Goal: Information Seeking & Learning: Learn about a topic

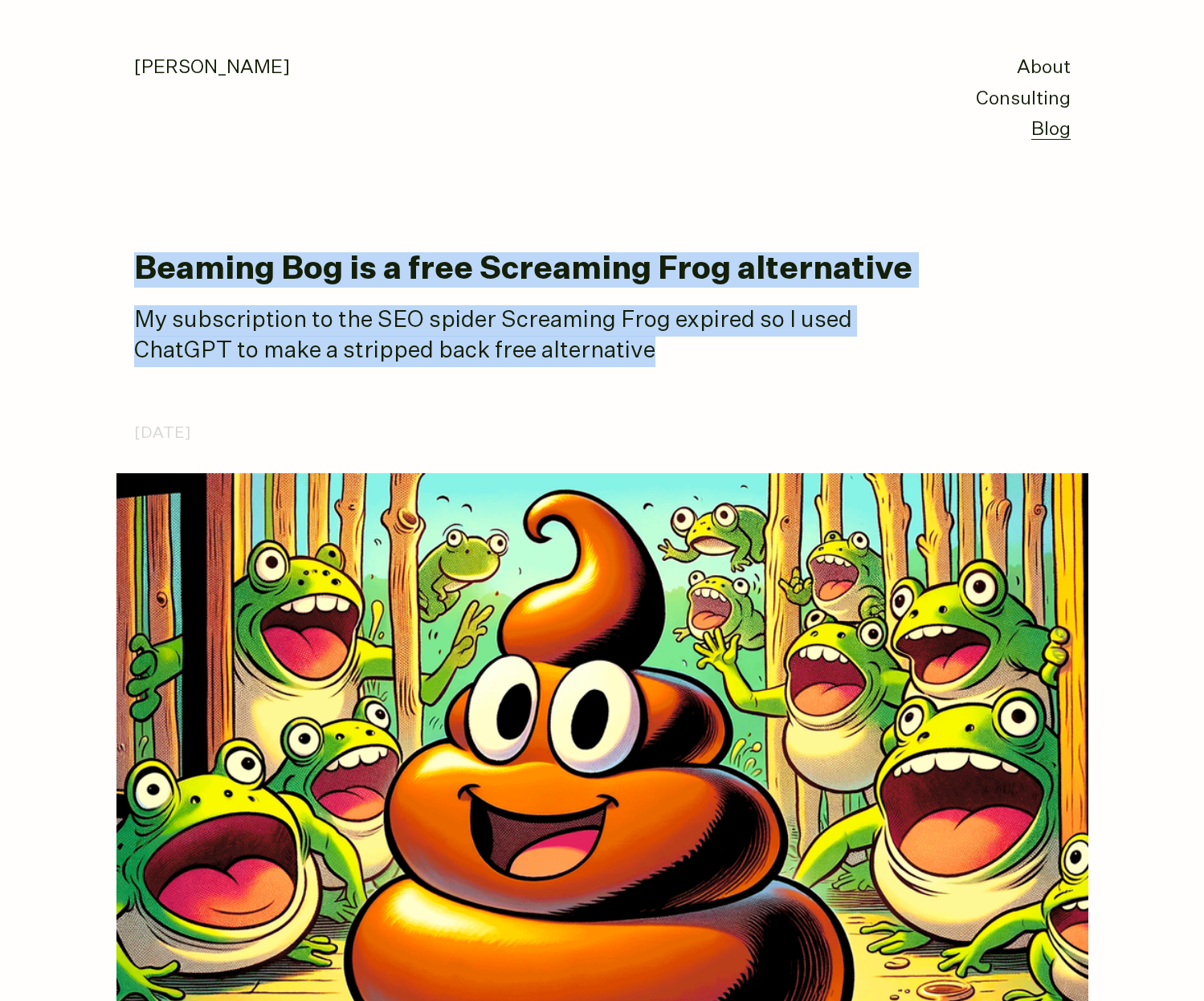
drag, startPoint x: 439, startPoint y: 203, endPoint x: 728, endPoint y: 360, distance: 328.9
click at [728, 360] on p "My subscription to the SEO spider Screaming Frog expired so I used ChatGPT to m…" at bounding box center [536, 335] width 804 height 62
drag, startPoint x: 670, startPoint y: 352, endPoint x: 227, endPoint y: 247, distance: 455.3
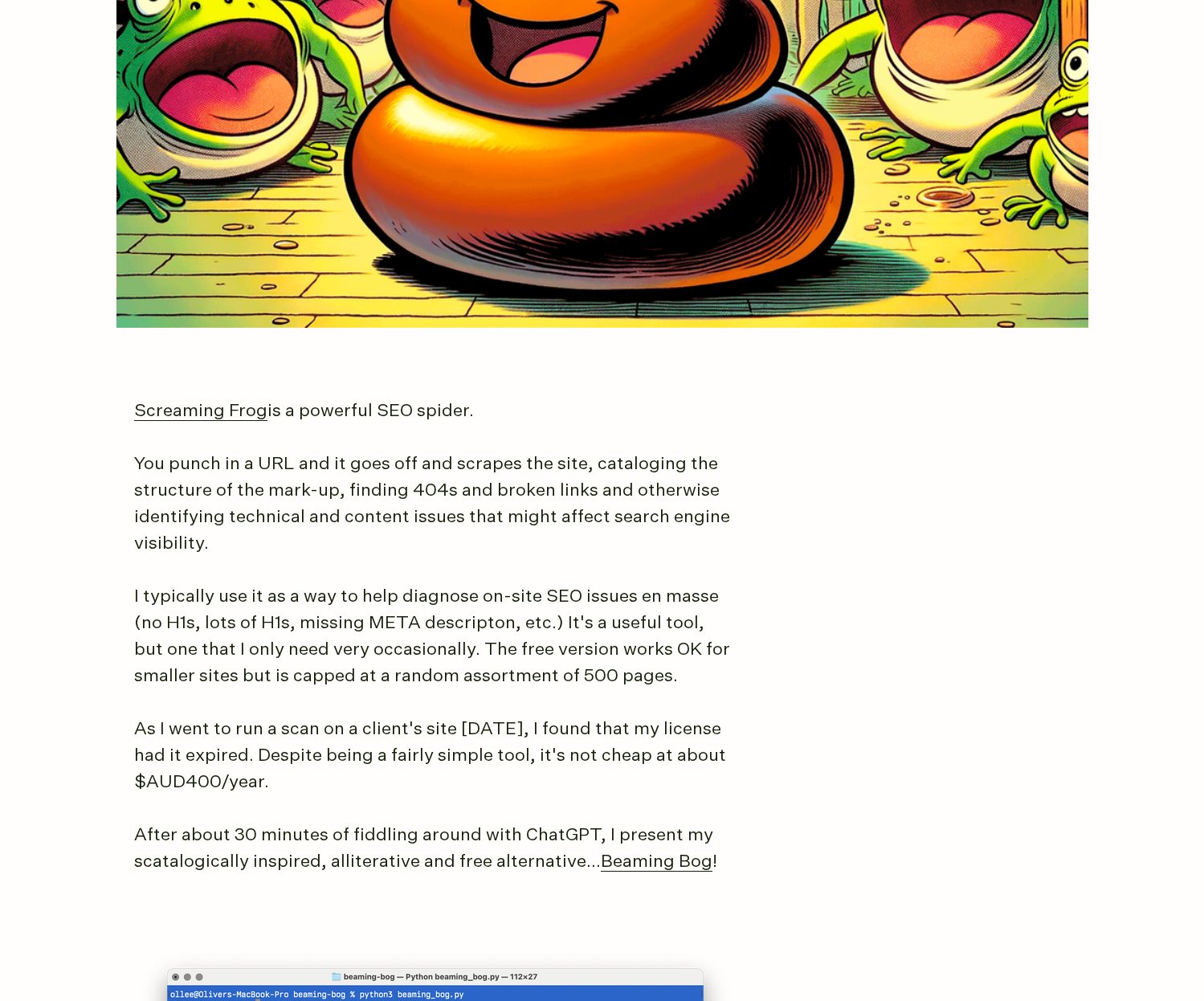
scroll to position [803, 0]
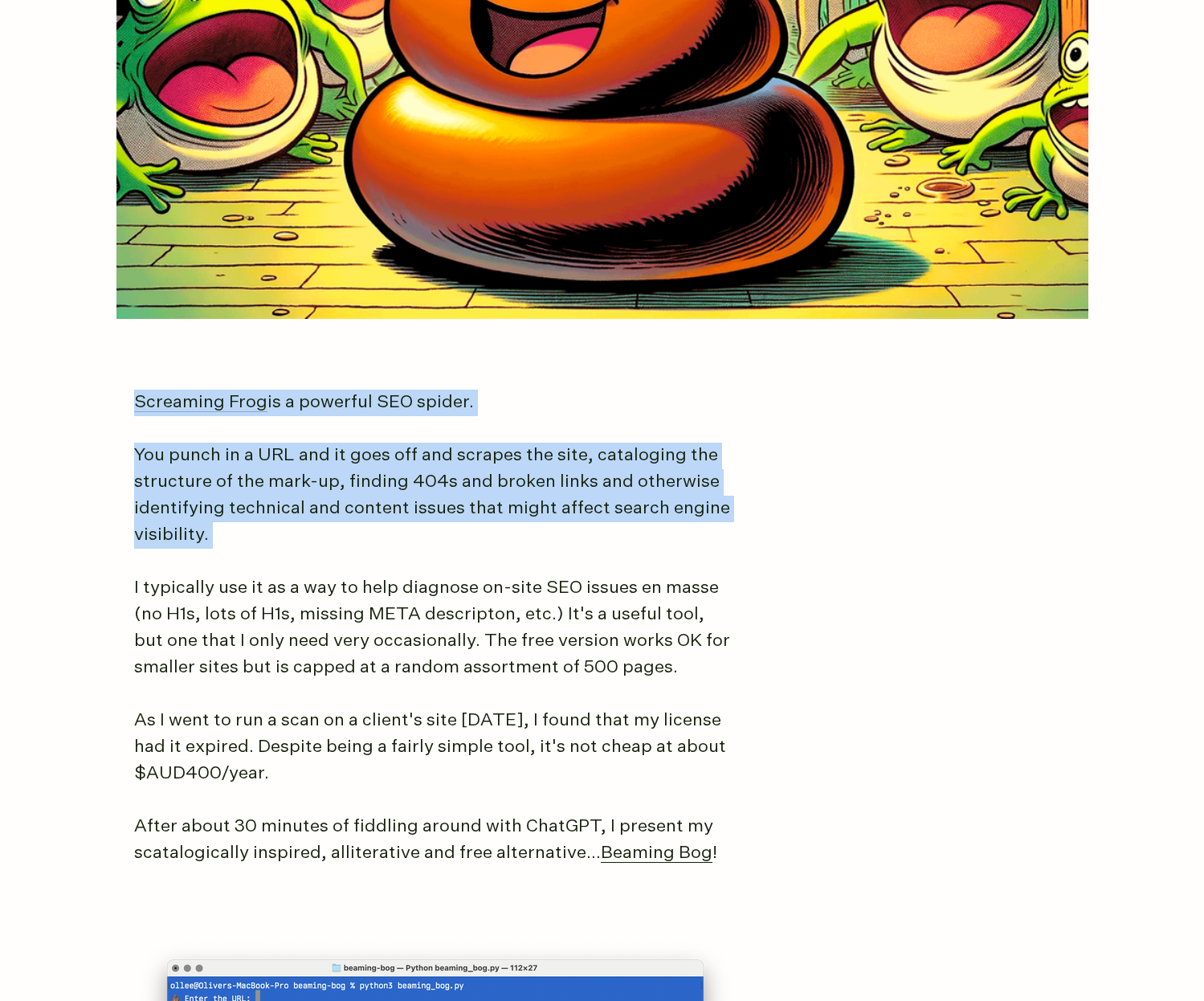
drag, startPoint x: 267, startPoint y: 346, endPoint x: 620, endPoint y: 569, distance: 417.5
click at [620, 569] on article "Beaming Bog is a free Screaming Frog alternative My subscription to the SEO spi…" at bounding box center [602, 1010] width 937 height 3120
drag, startPoint x: 620, startPoint y: 569, endPoint x: 438, endPoint y: 376, distance: 265.3
click at [438, 376] on article "Beaming Bog is a free Screaming Frog alternative My subscription to the SEO spi…" at bounding box center [602, 1010] width 937 height 3120
click at [438, 375] on article "Beaming Bog is a free Screaming Frog alternative My subscription to the SEO spi…" at bounding box center [602, 1010] width 937 height 3120
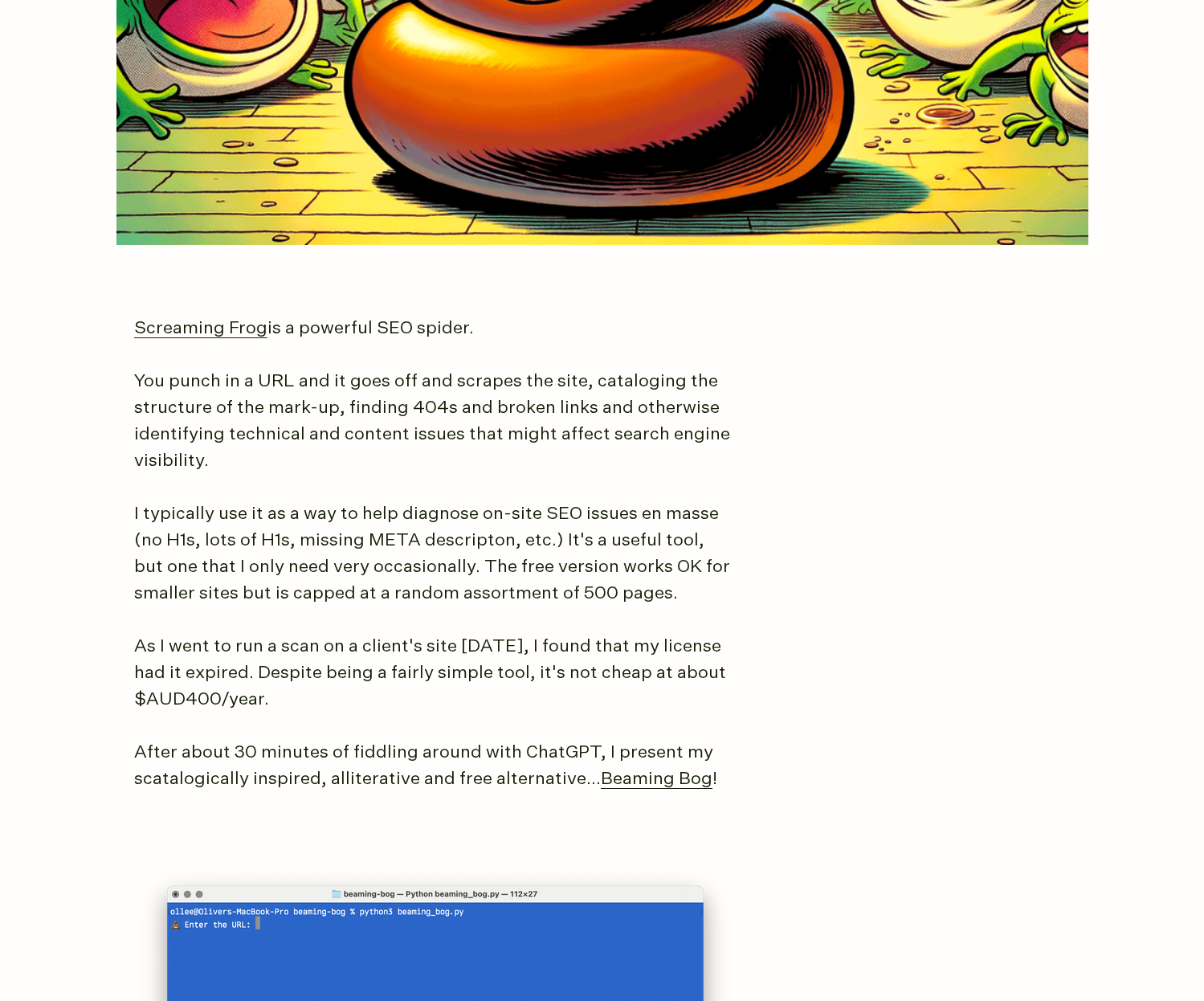
scroll to position [926, 0]
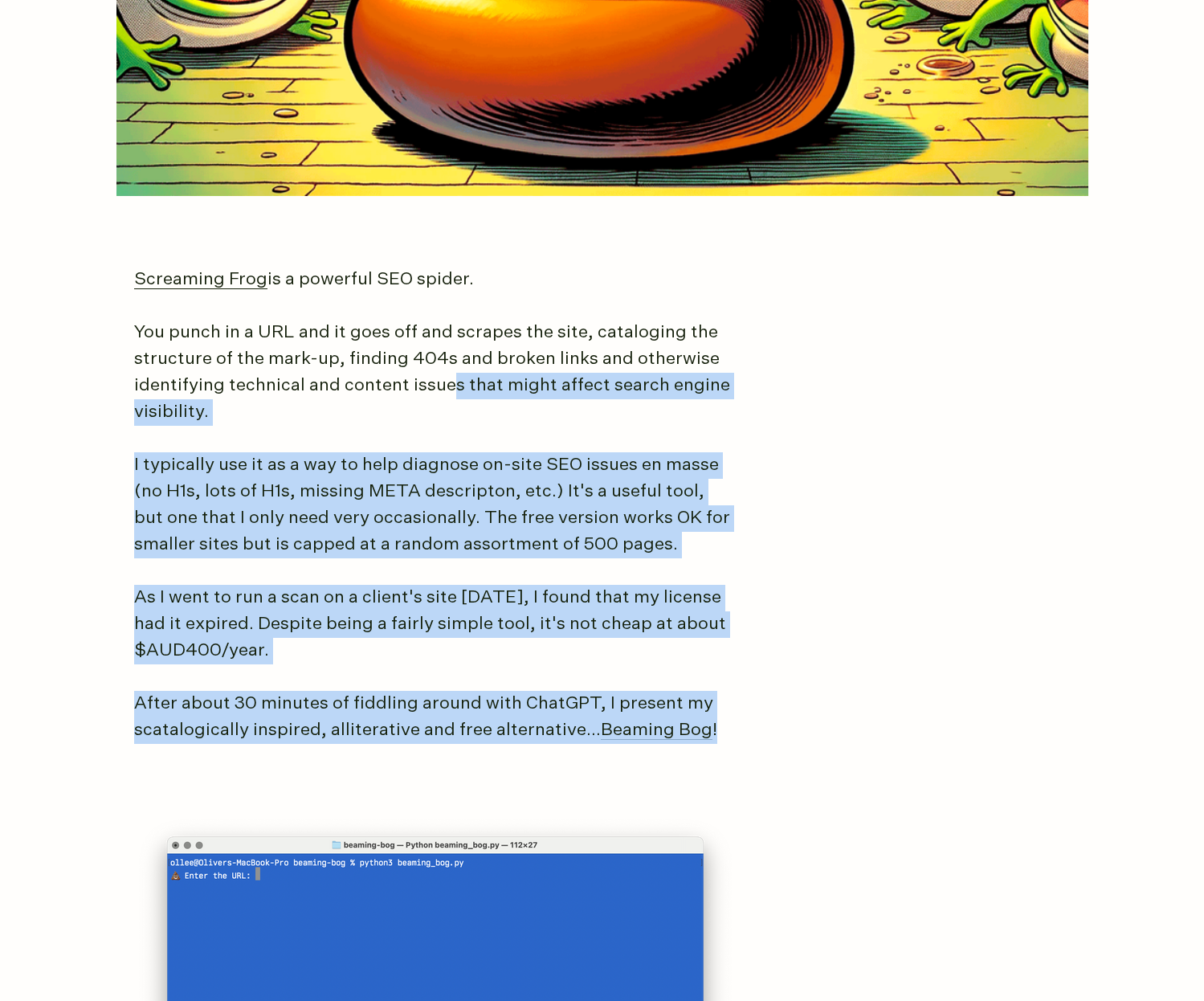
drag, startPoint x: 507, startPoint y: 464, endPoint x: 758, endPoint y: 774, distance: 398.9
click at [752, 781] on article "Beaming Bog is a free Screaming Frog alternative My subscription to the SEO spi…" at bounding box center [602, 887] width 937 height 3120
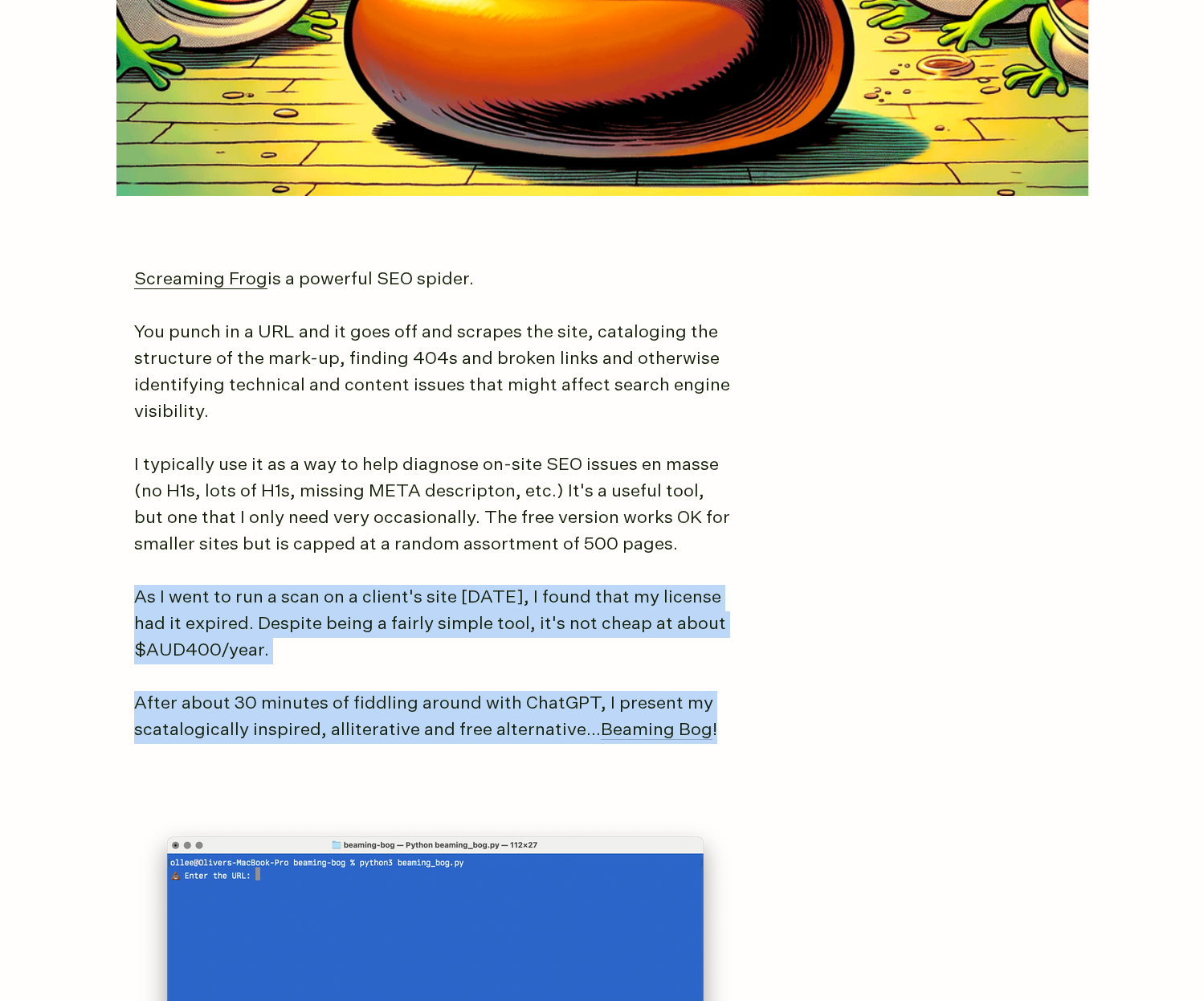
drag, startPoint x: 764, startPoint y: 752, endPoint x: 288, endPoint y: 562, distance: 512.5
click at [288, 562] on article "Beaming Bog is a free Screaming Frog alternative My subscription to the SEO spi…" at bounding box center [602, 887] width 937 height 3120
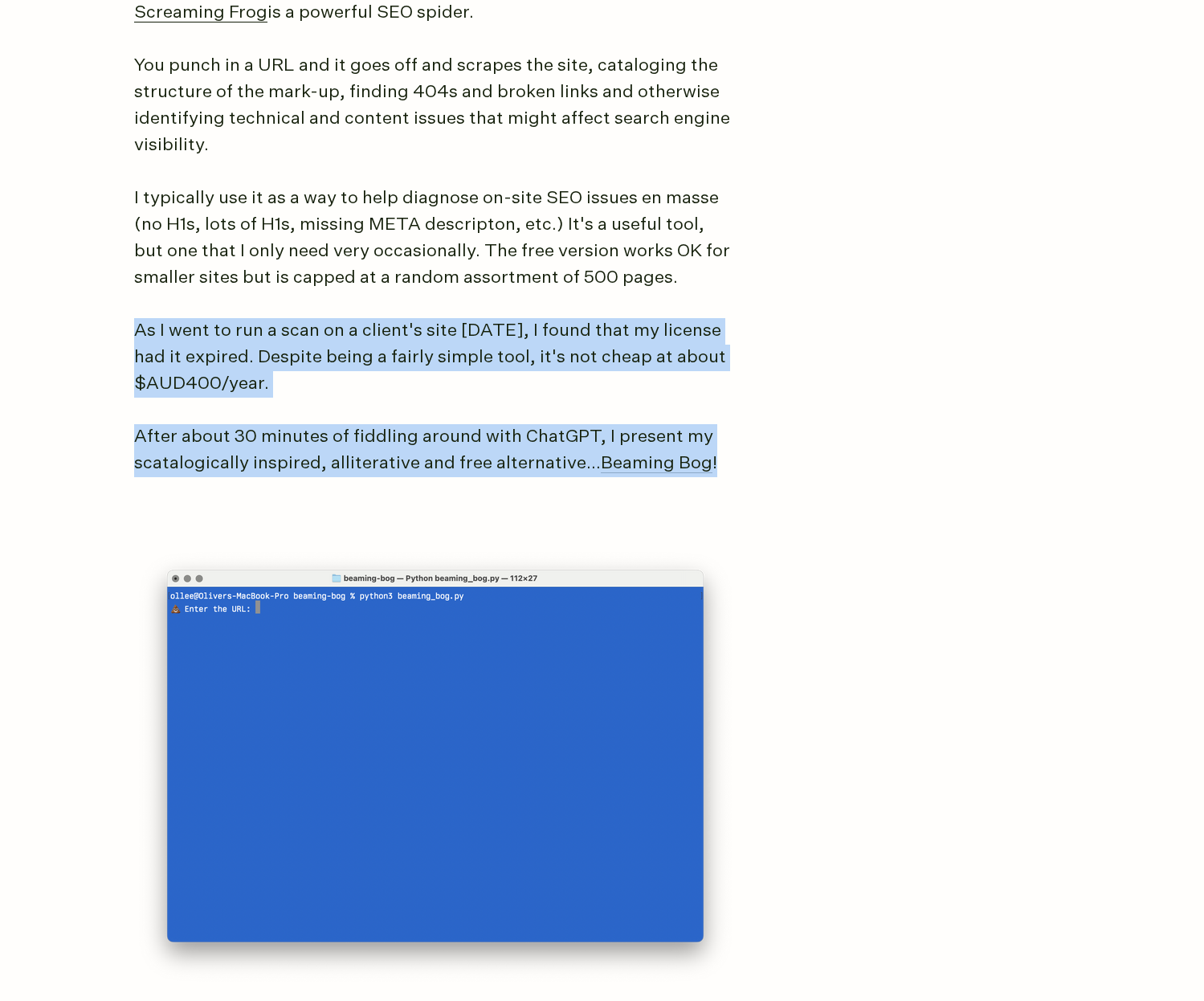
scroll to position [1212, 0]
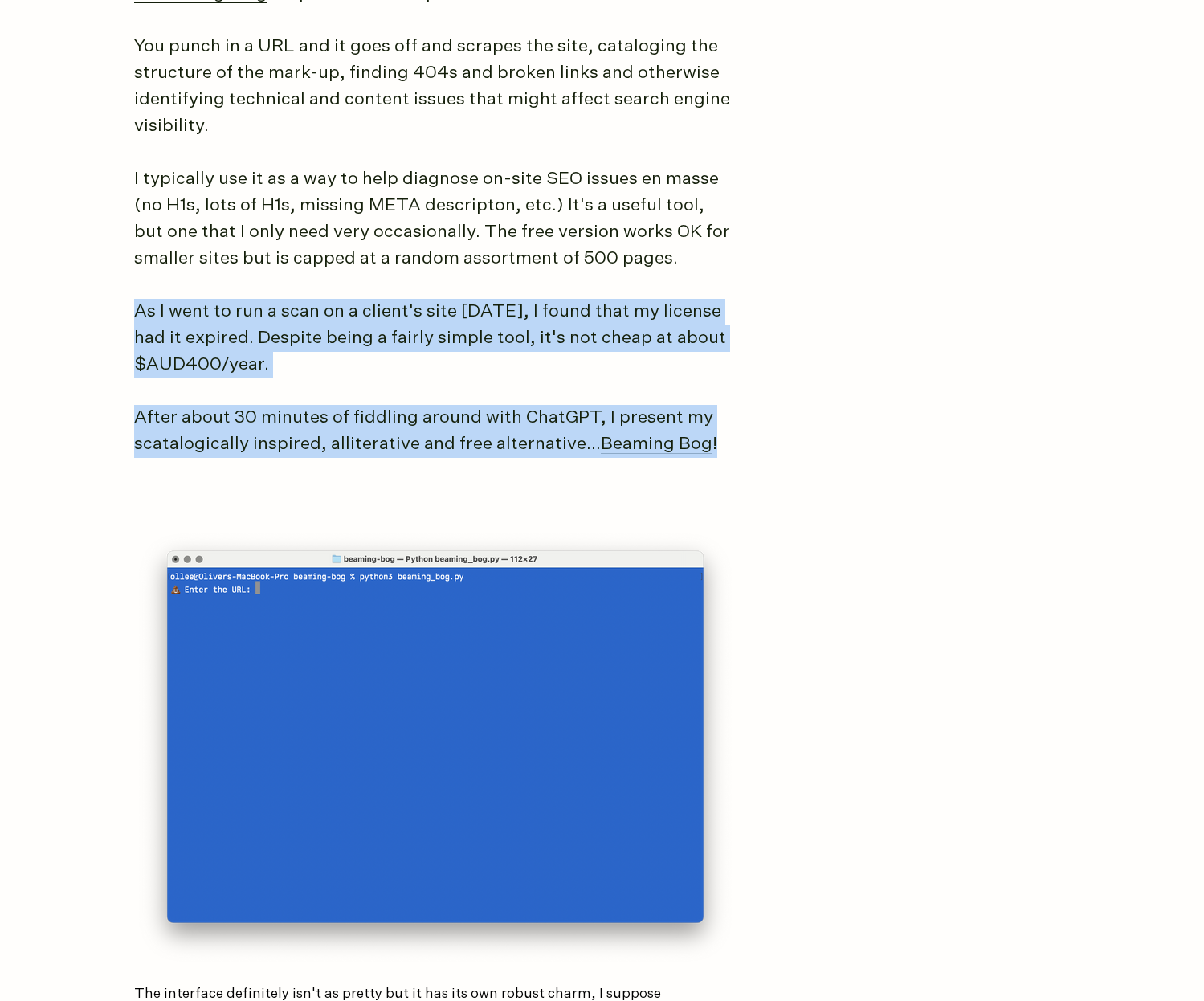
drag, startPoint x: 522, startPoint y: 478, endPoint x: 189, endPoint y: 276, distance: 389.5
click at [189, 276] on article "Beaming Bog is a free Screaming Frog alternative My subscription to the SEO spi…" at bounding box center [602, 601] width 937 height 3120
drag, startPoint x: 299, startPoint y: 362, endPoint x: 464, endPoint y: 459, distance: 191.4
click at [464, 459] on article "Beaming Bog is a free Screaming Frog alternative My subscription to the SEO spi…" at bounding box center [602, 601] width 937 height 3120
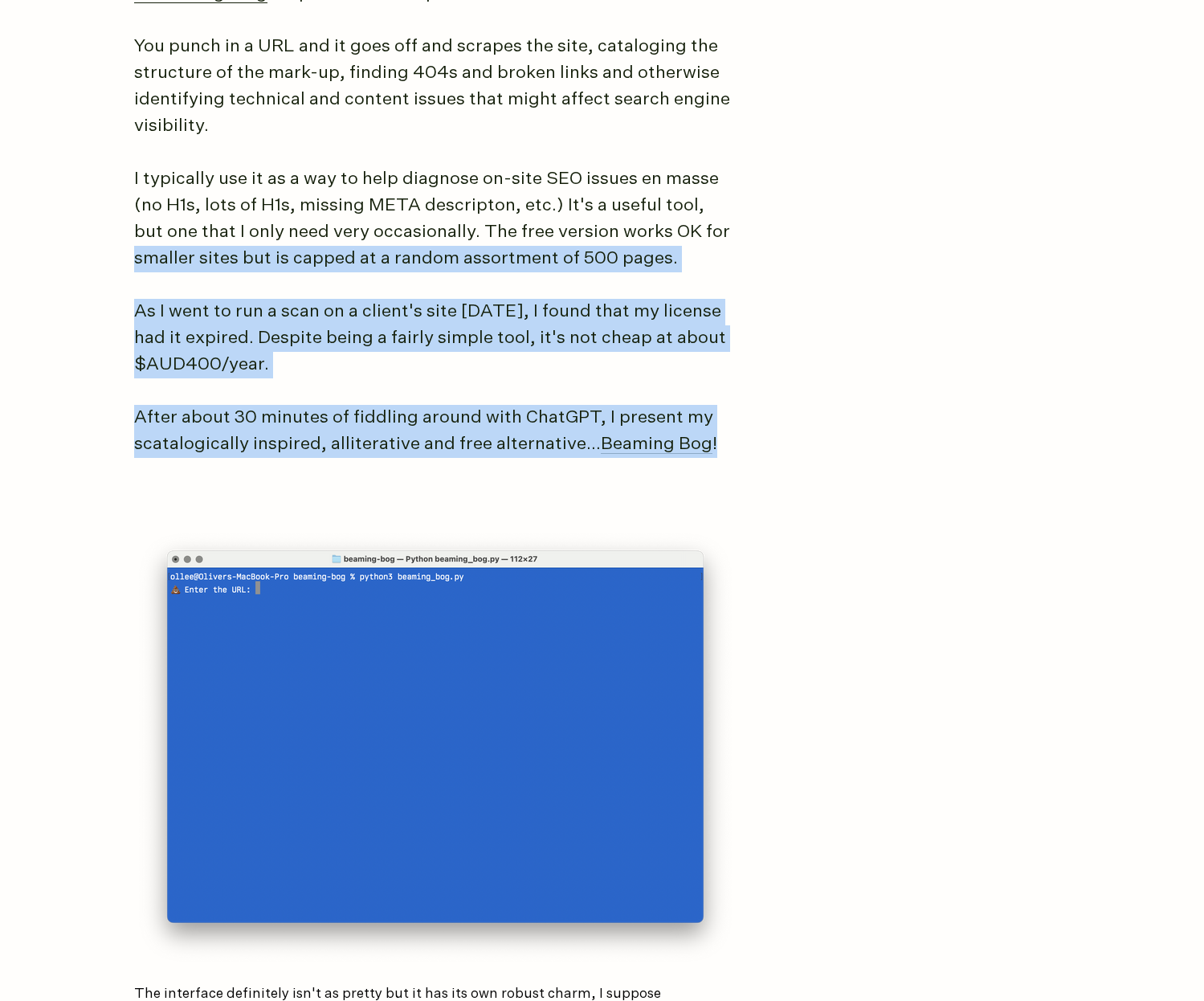
drag, startPoint x: 461, startPoint y: 459, endPoint x: 127, endPoint y: 257, distance: 390.3
click at [127, 257] on main "Beaming Bog is a free Screaming Frog alternative My subscription to the SEO spi…" at bounding box center [602, 618] width 972 height 3367
drag, startPoint x: 127, startPoint y: 257, endPoint x: 630, endPoint y: 494, distance: 556.0
click at [630, 494] on main "Beaming Bog is a free Screaming Frog alternative My subscription to the SEO spi…" at bounding box center [602, 618] width 972 height 3367
click at [631, 493] on article "Beaming Bog is a free Screaming Frog alternative My subscription to the SEO spi…" at bounding box center [602, 601] width 937 height 3120
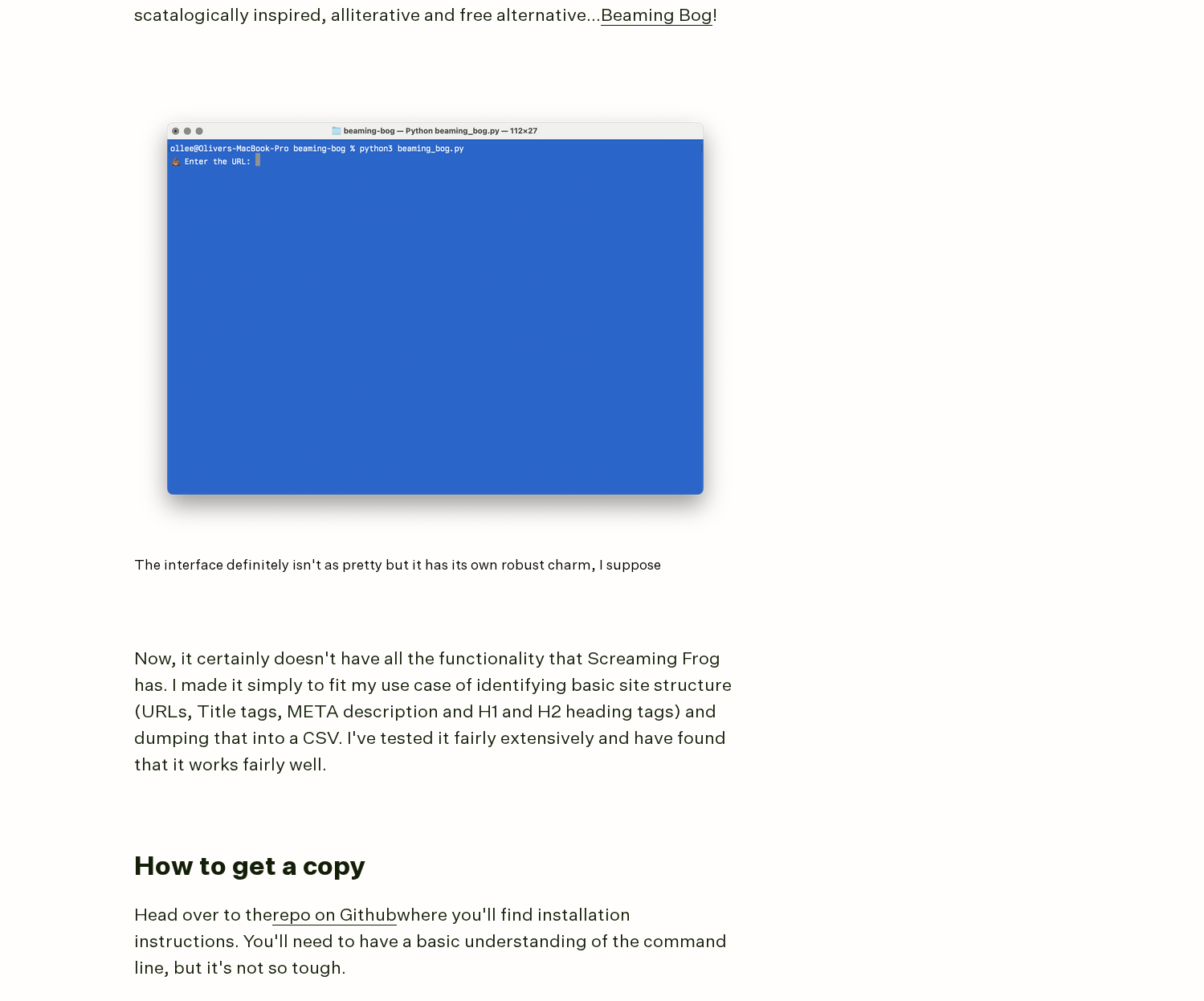
scroll to position [1699, 0]
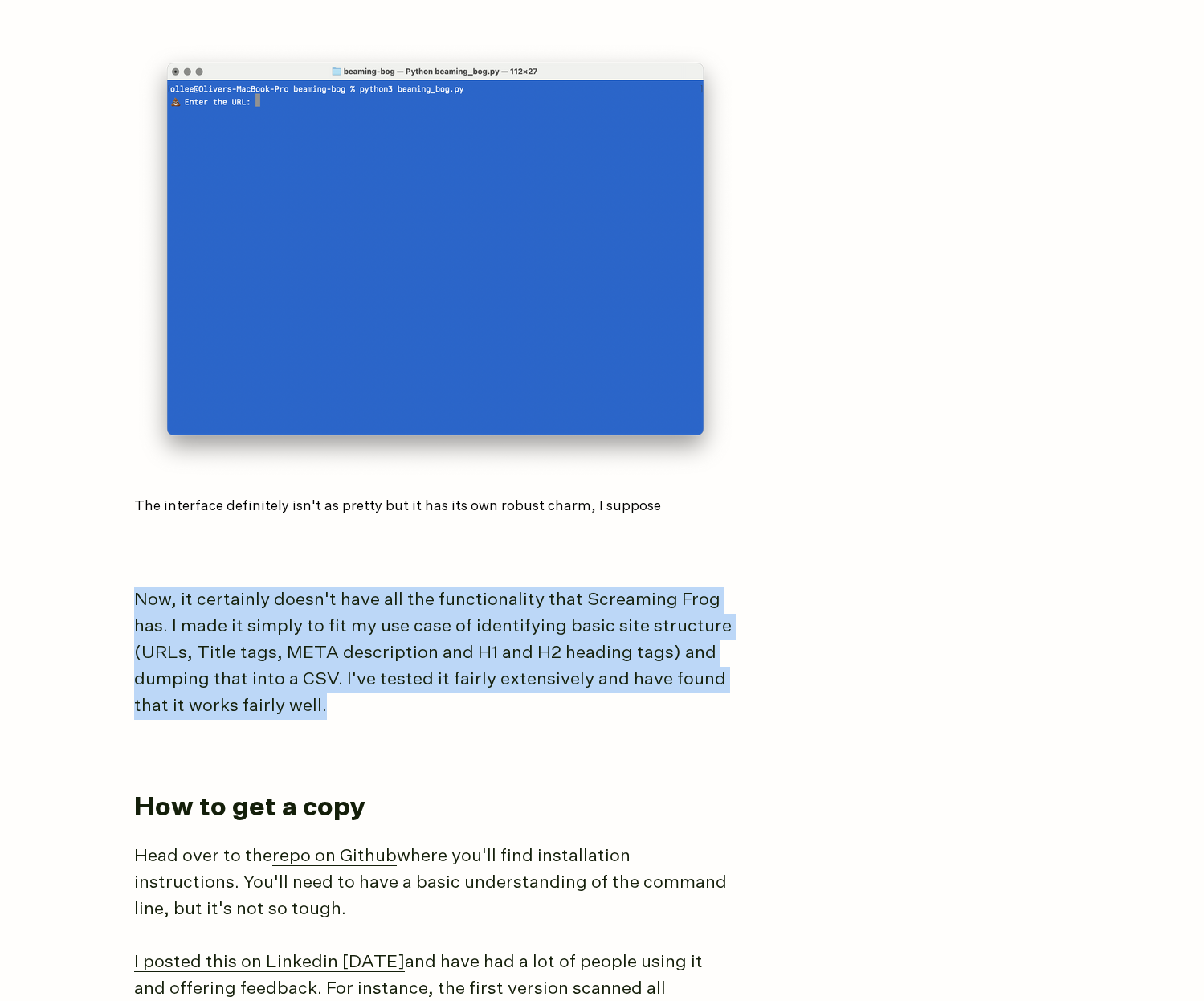
drag, startPoint x: 635, startPoint y: 511, endPoint x: 681, endPoint y: 693, distance: 187.7
click at [681, 693] on article "Beaming Bog is a free Screaming Frog alternative My subscription to the SEO spi…" at bounding box center [602, 114] width 937 height 3120
click at [681, 693] on p "Now, it certainly doesn't have all the functionality that Screaming Frog has. I…" at bounding box center [435, 653] width 602 height 133
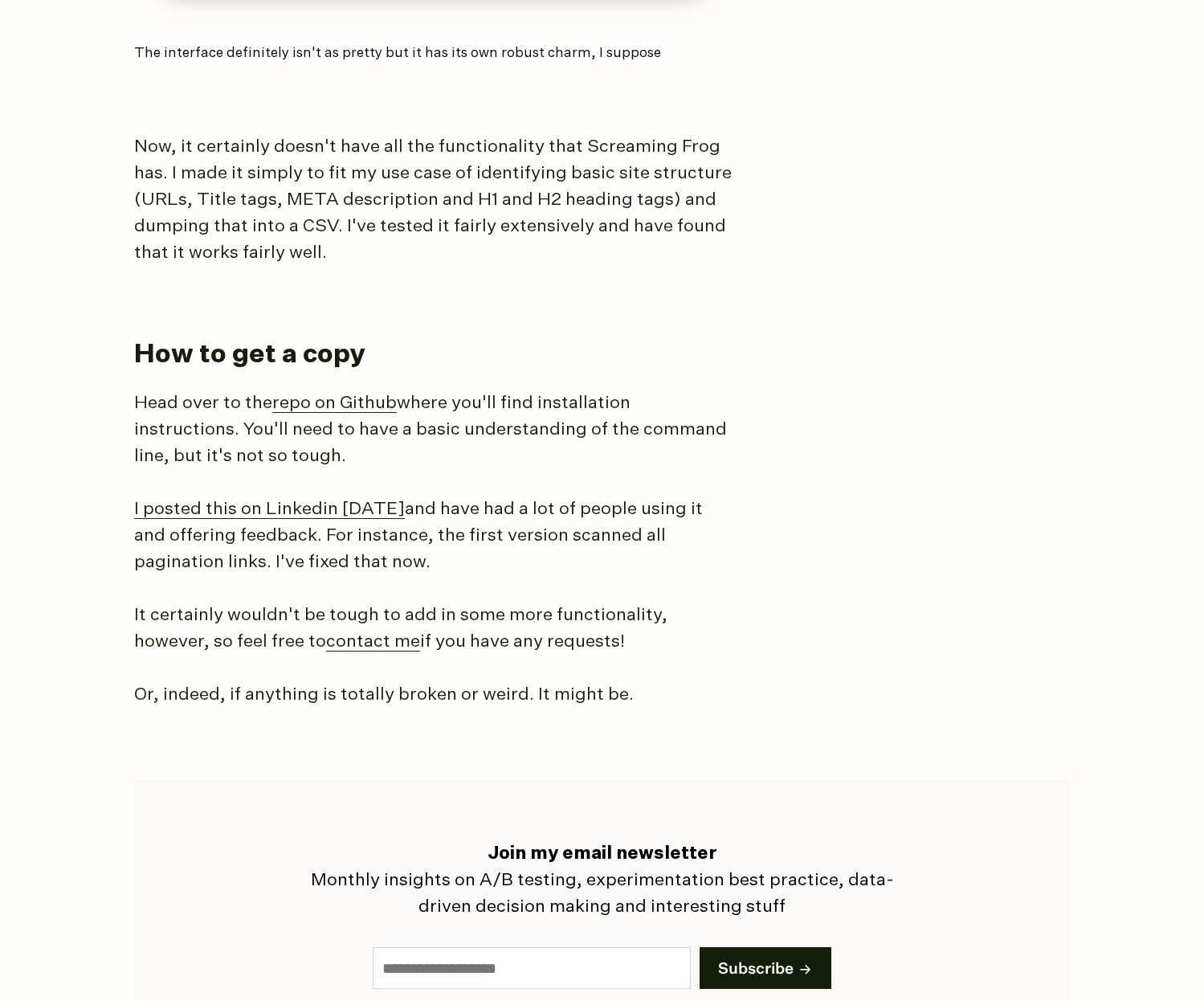
scroll to position [2155, 0]
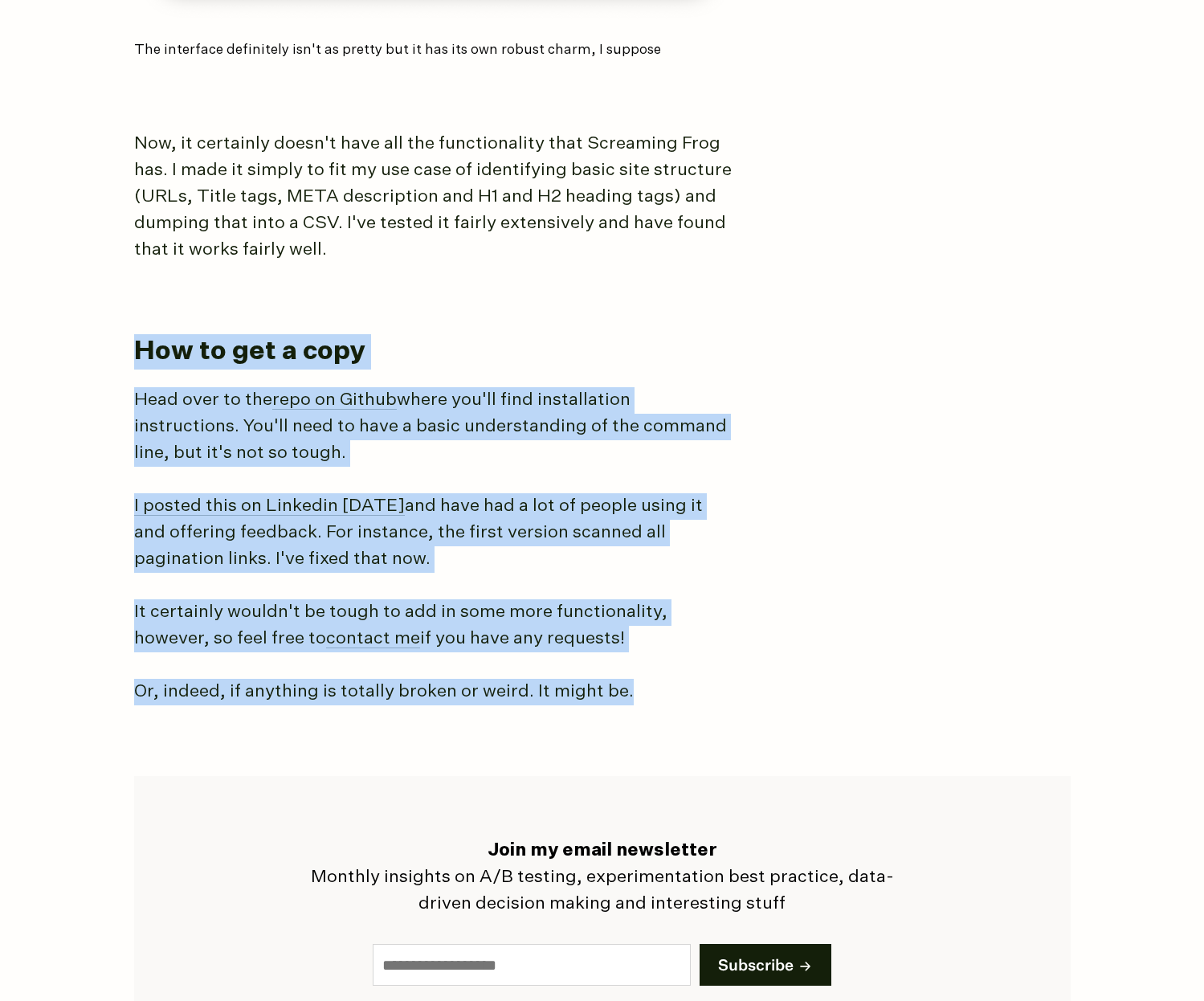
drag, startPoint x: 681, startPoint y: 694, endPoint x: 127, endPoint y: 338, distance: 658.5
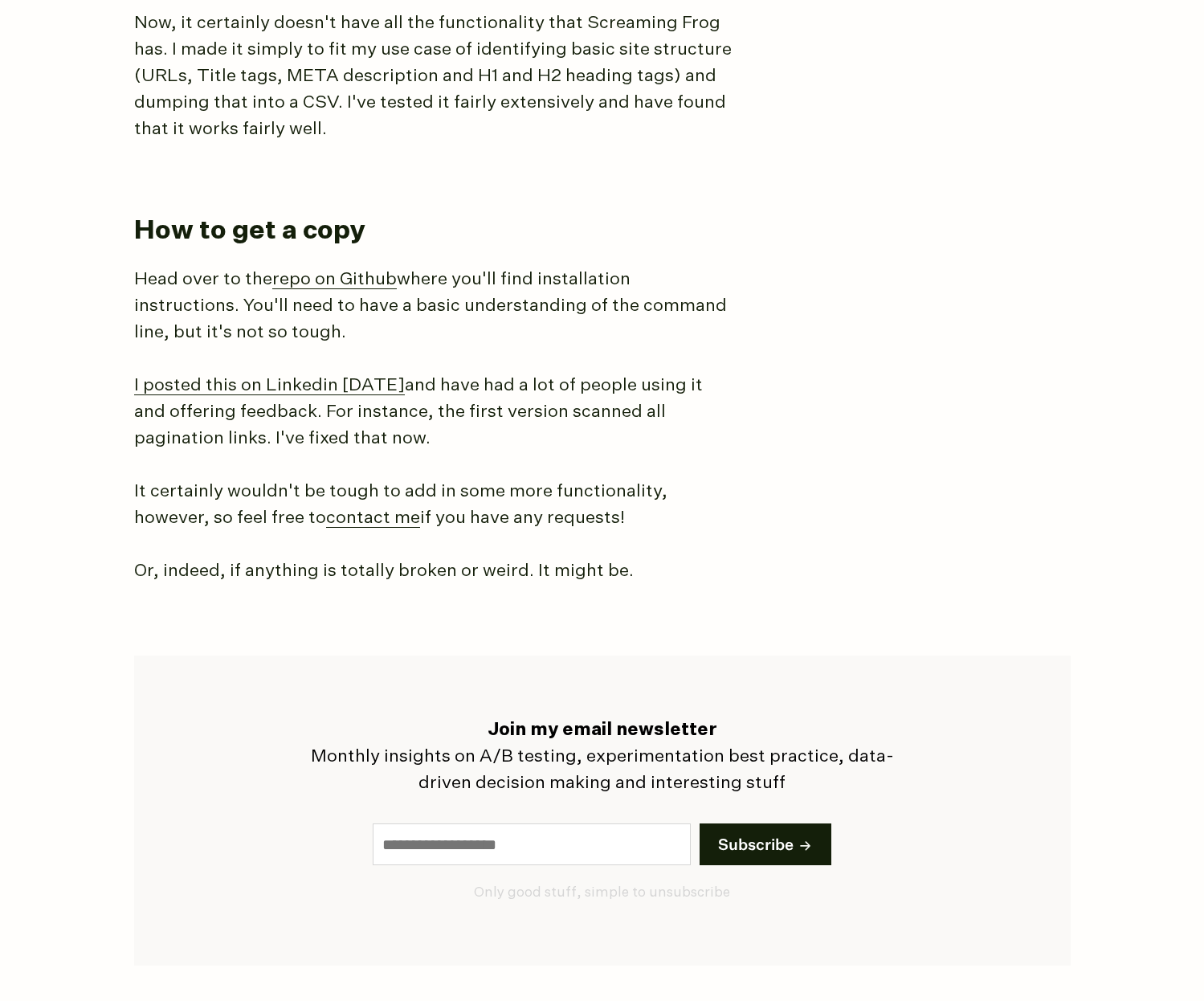
scroll to position [2580, 0]
